Goal: Task Accomplishment & Management: Manage account settings

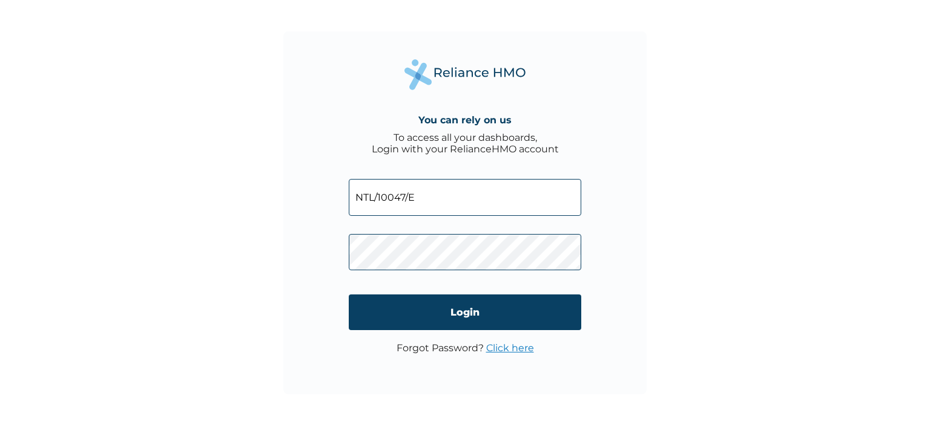
type input "NTL/10047/E"
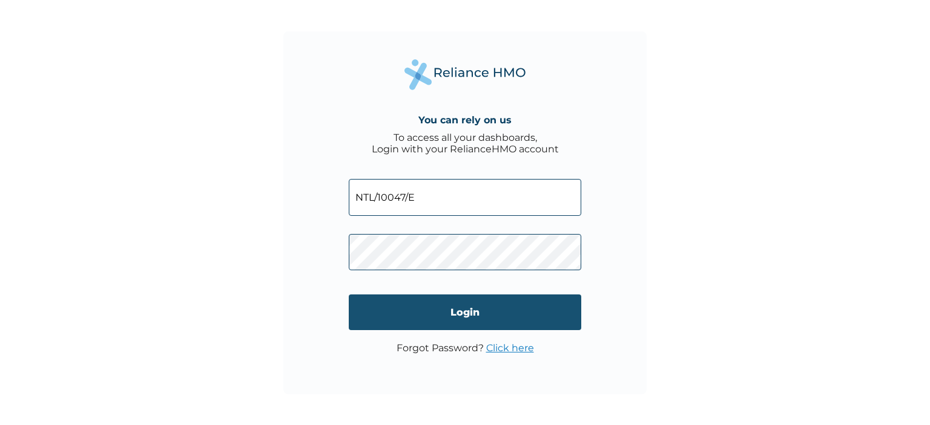
click at [428, 330] on input "Login" at bounding box center [465, 313] width 232 height 36
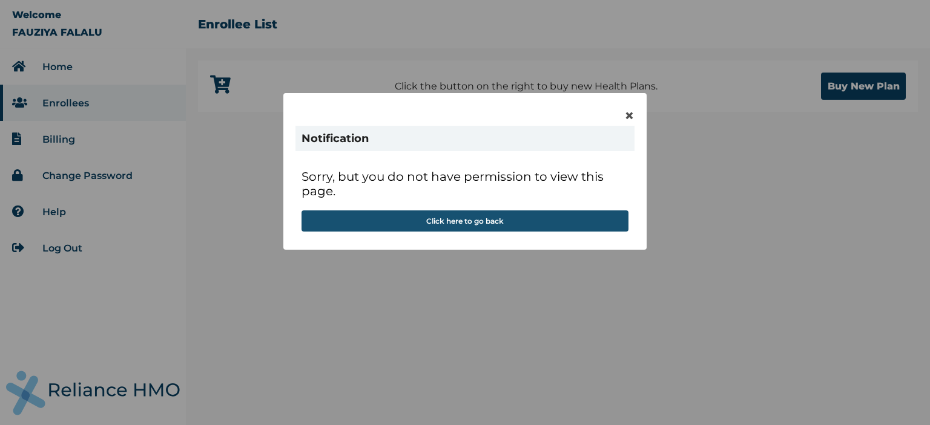
click at [478, 220] on button "Click here to go back" at bounding box center [464, 221] width 327 height 21
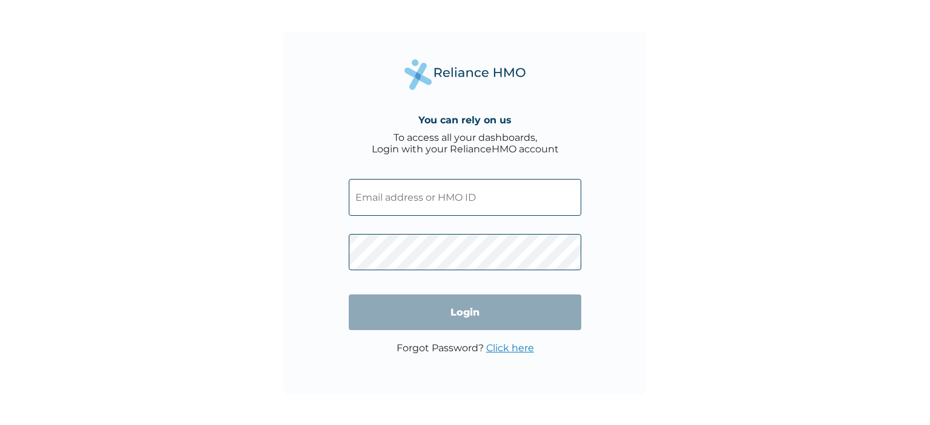
click at [465, 210] on input "text" at bounding box center [465, 197] width 232 height 37
type input "[PERSON_NAME][EMAIL_ADDRESS][DOMAIN_NAME]"
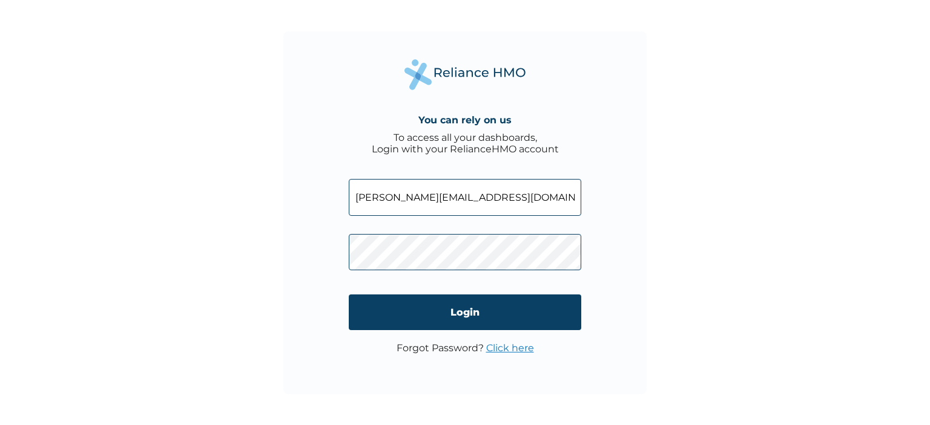
click input "Login" at bounding box center [465, 313] width 232 height 36
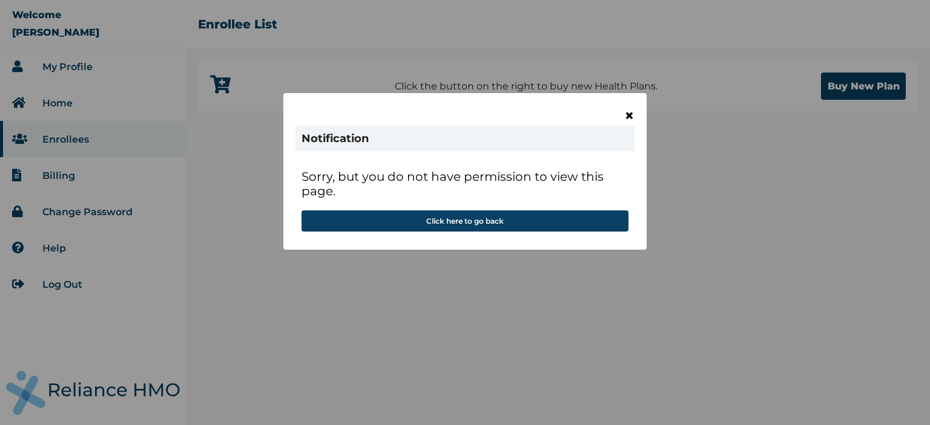
click at [629, 113] on span "×" at bounding box center [629, 115] width 10 height 21
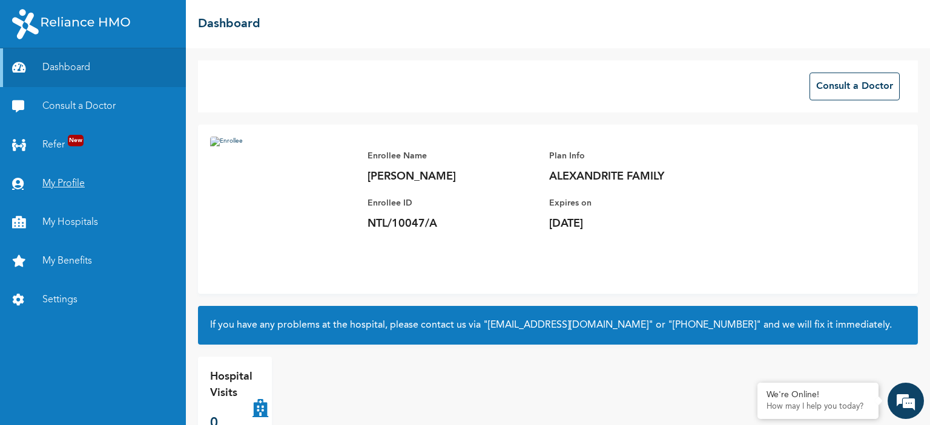
click at [63, 183] on link "My Profile" at bounding box center [93, 184] width 186 height 39
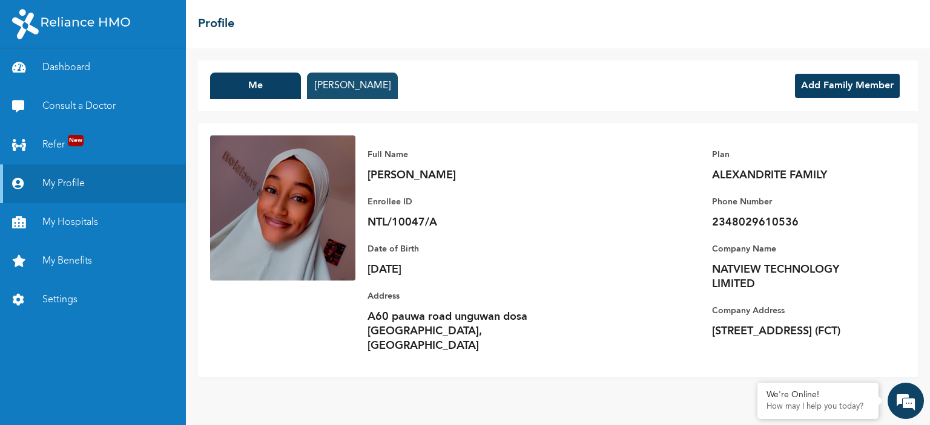
click at [345, 88] on button "[PERSON_NAME]" at bounding box center [352, 86] width 91 height 27
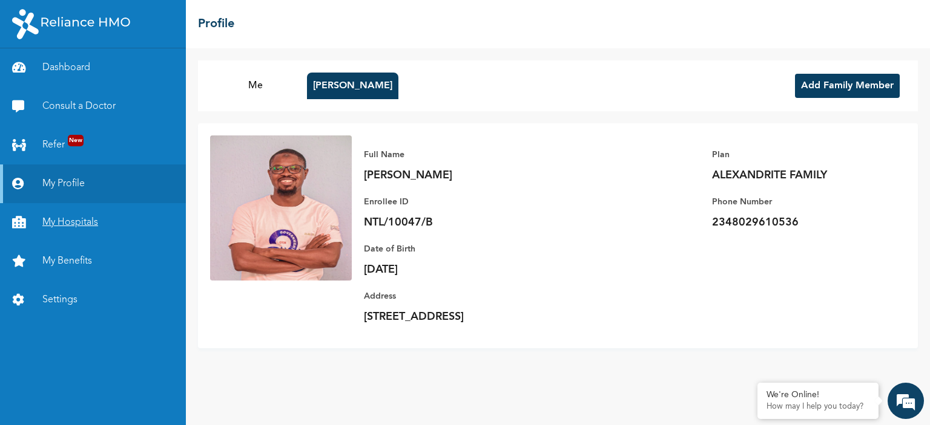
click at [103, 226] on link "My Hospitals" at bounding box center [93, 222] width 186 height 39
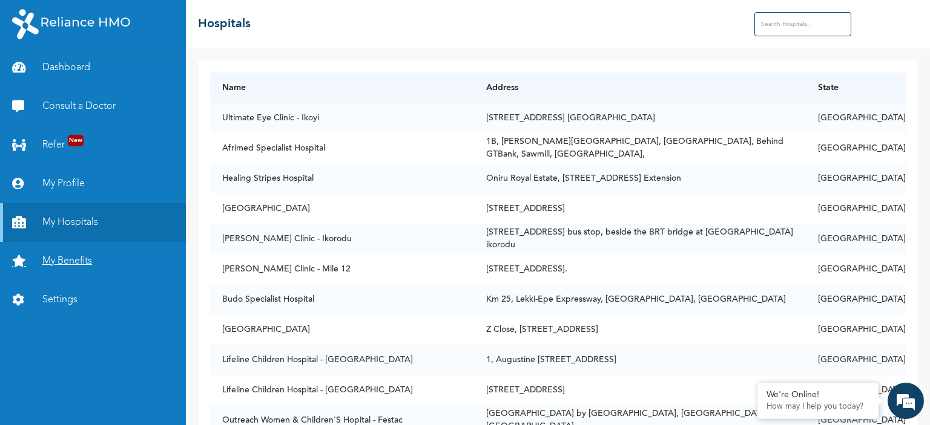
click at [73, 276] on link "My Benefits" at bounding box center [93, 261] width 186 height 39
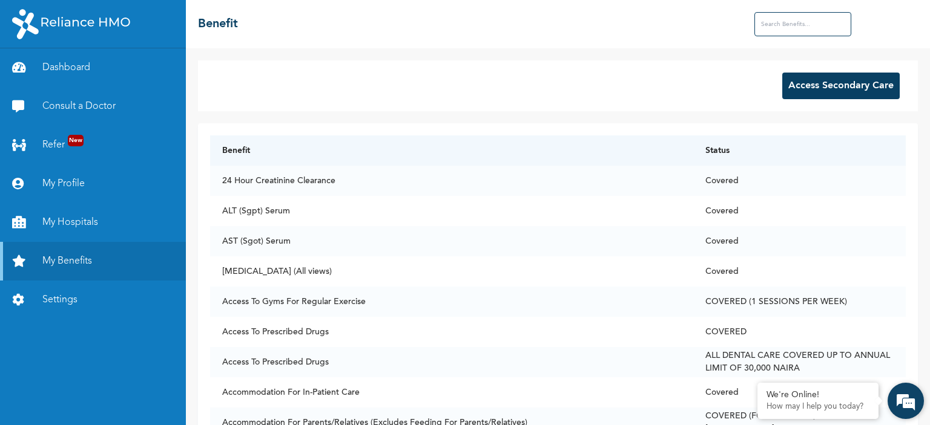
click at [906, 404] on em at bounding box center [905, 401] width 33 height 33
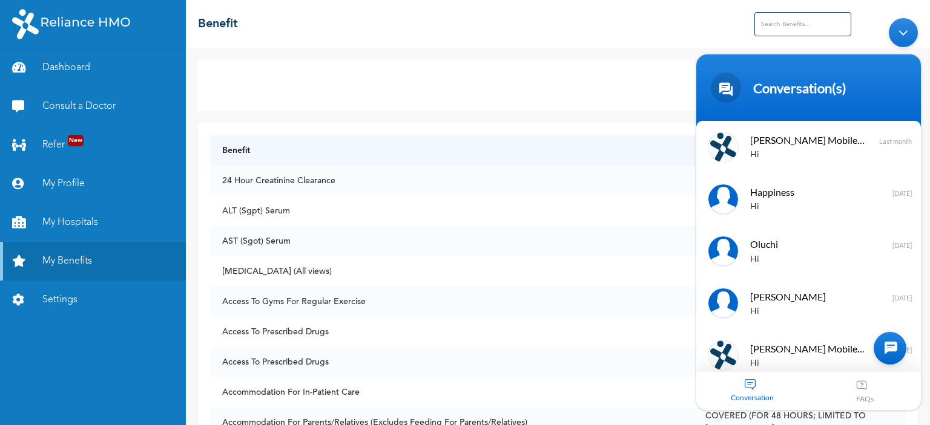
click at [901, 30] on div "Minimize live chat window" at bounding box center [902, 32] width 29 height 29
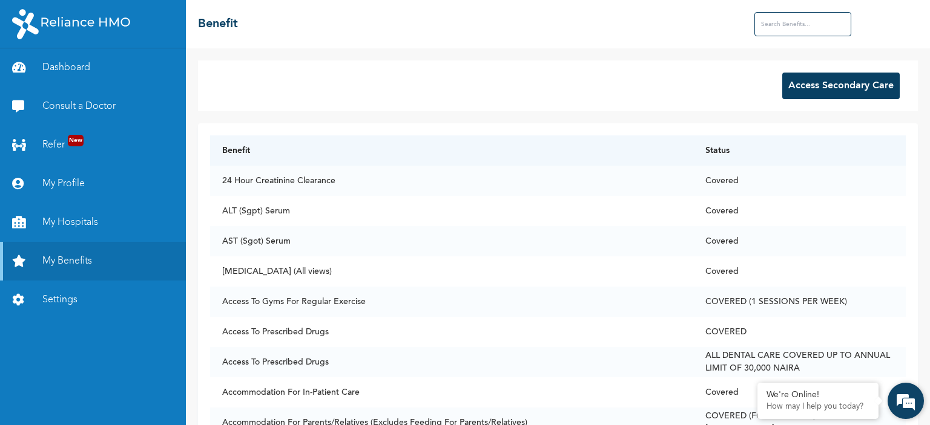
click at [913, 400] on em at bounding box center [905, 401] width 33 height 33
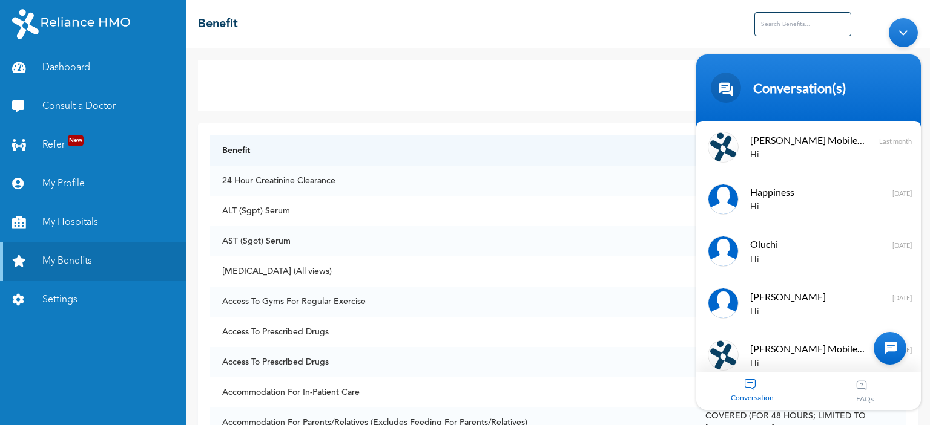
click at [910, 34] on div "Minimize live chat window" at bounding box center [902, 32] width 29 height 29
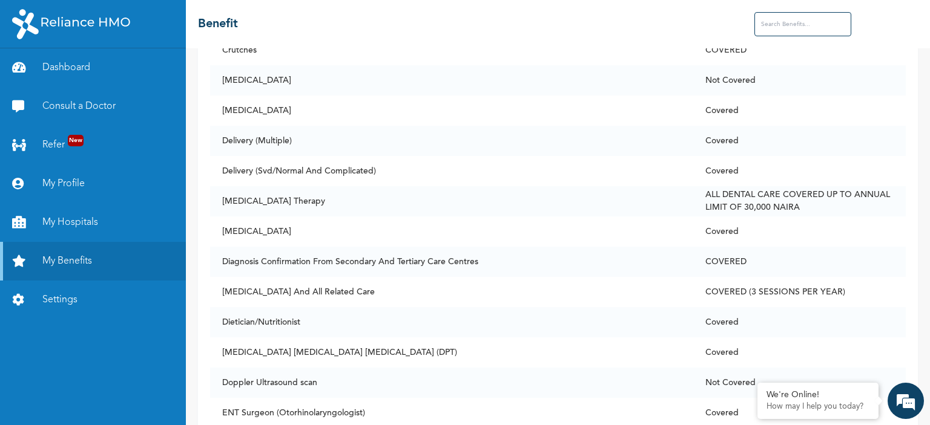
scroll to position [1778, 0]
